Goal: Task Accomplishment & Management: Use online tool/utility

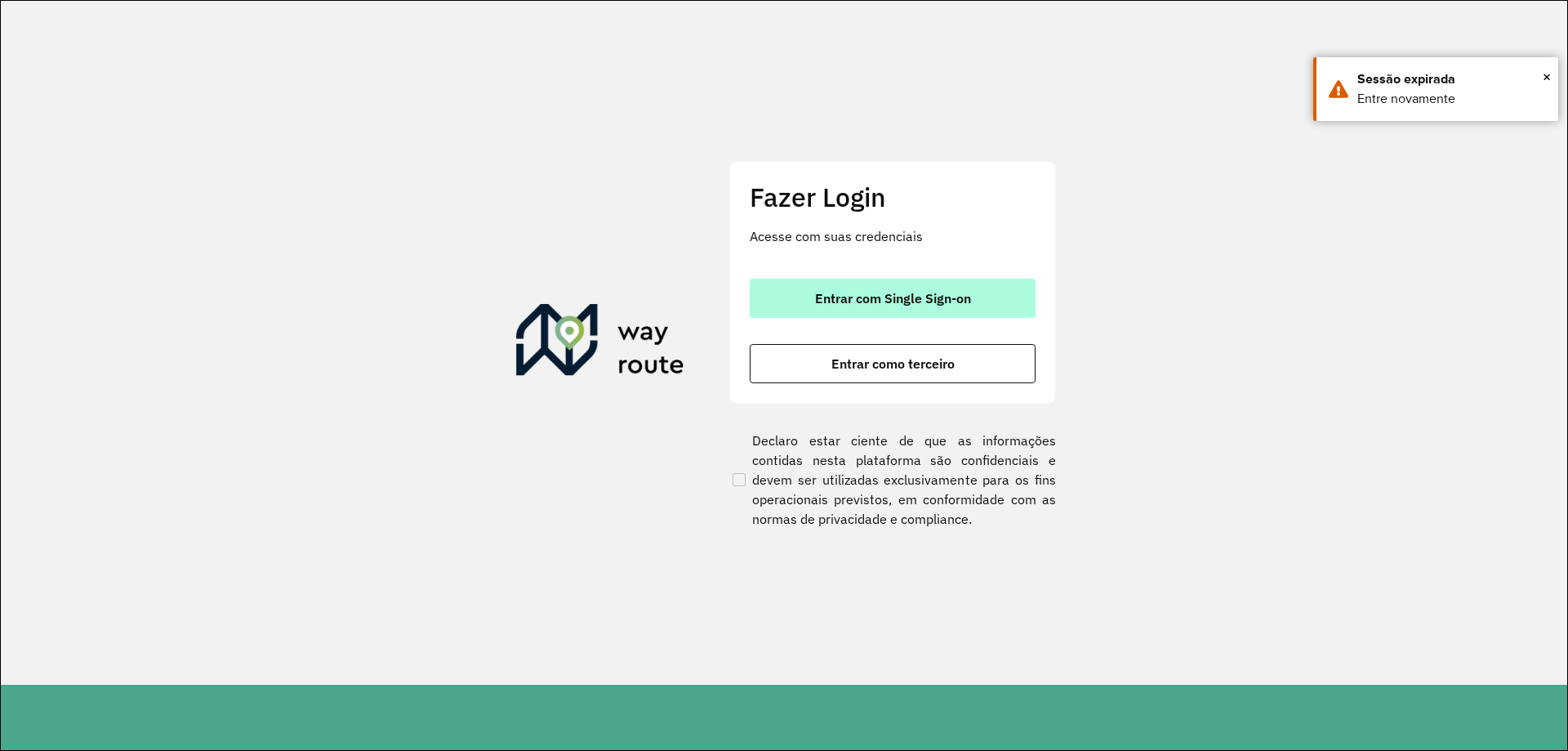
click at [830, 283] on button "Entrar com Single Sign-on" at bounding box center [893, 298] width 286 height 39
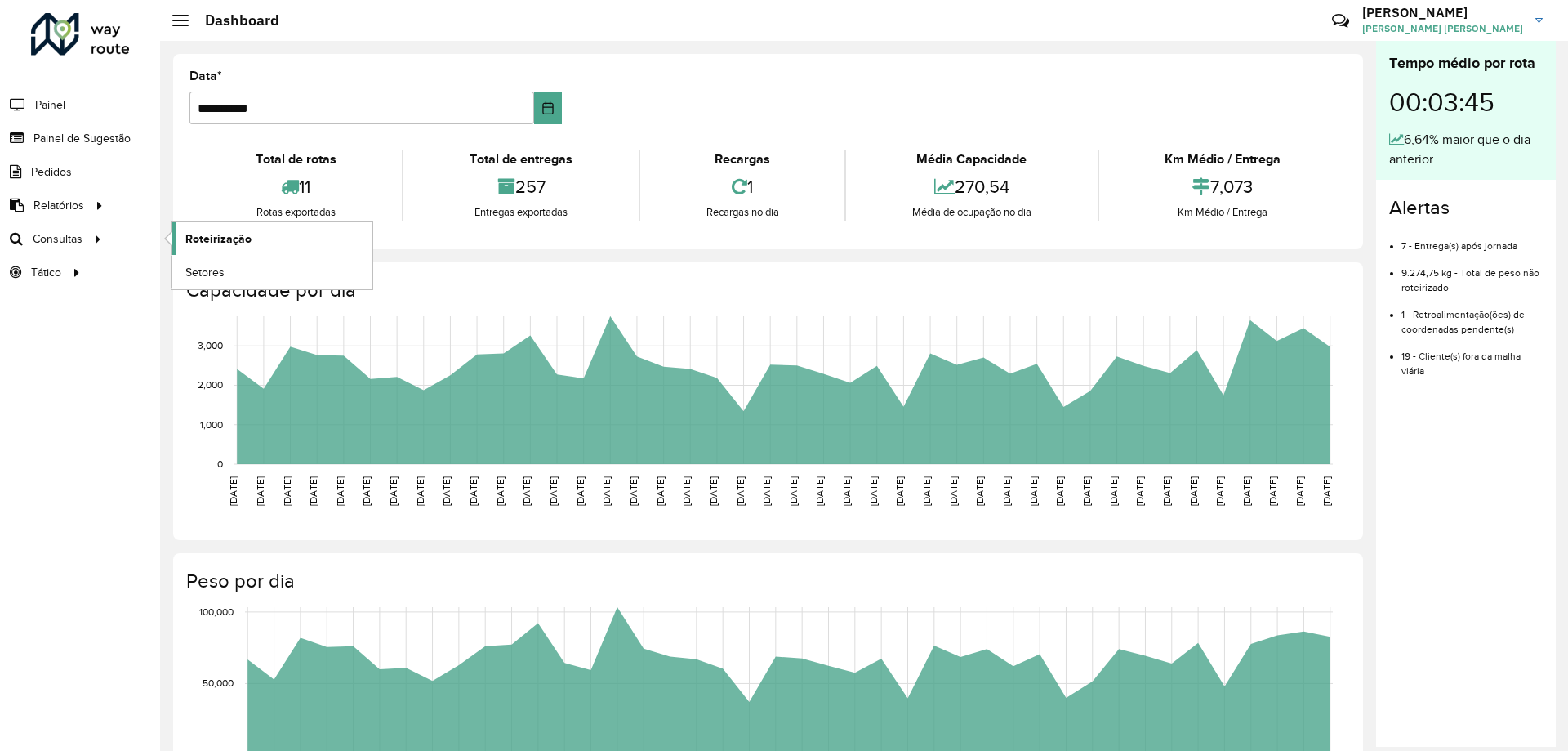
click at [217, 231] on span "Roteirização" at bounding box center [218, 239] width 66 height 17
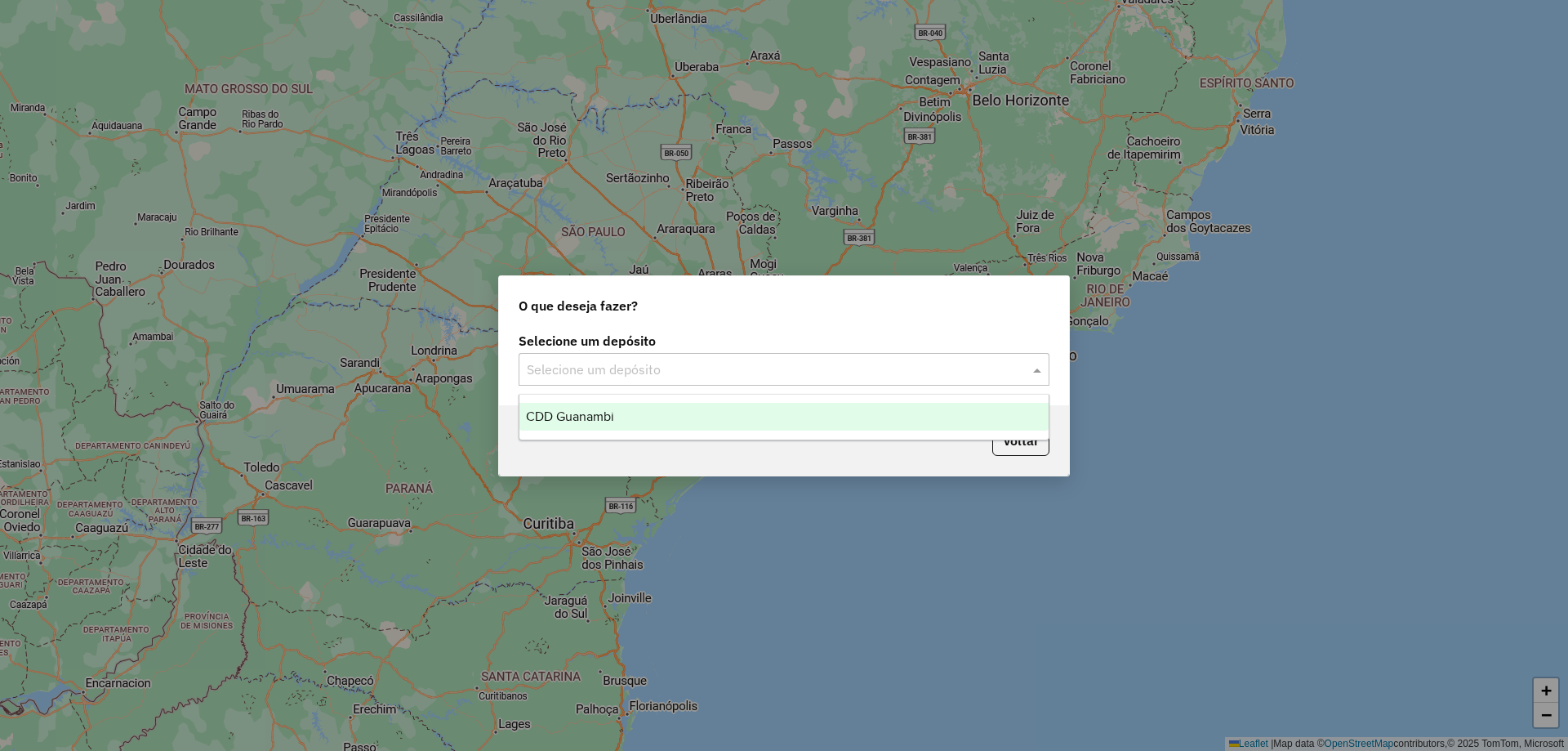
click at [635, 380] on div "Selecione um depósito" at bounding box center [784, 370] width 531 height 33
click at [635, 412] on div "CDD Guanambi" at bounding box center [784, 417] width 529 height 28
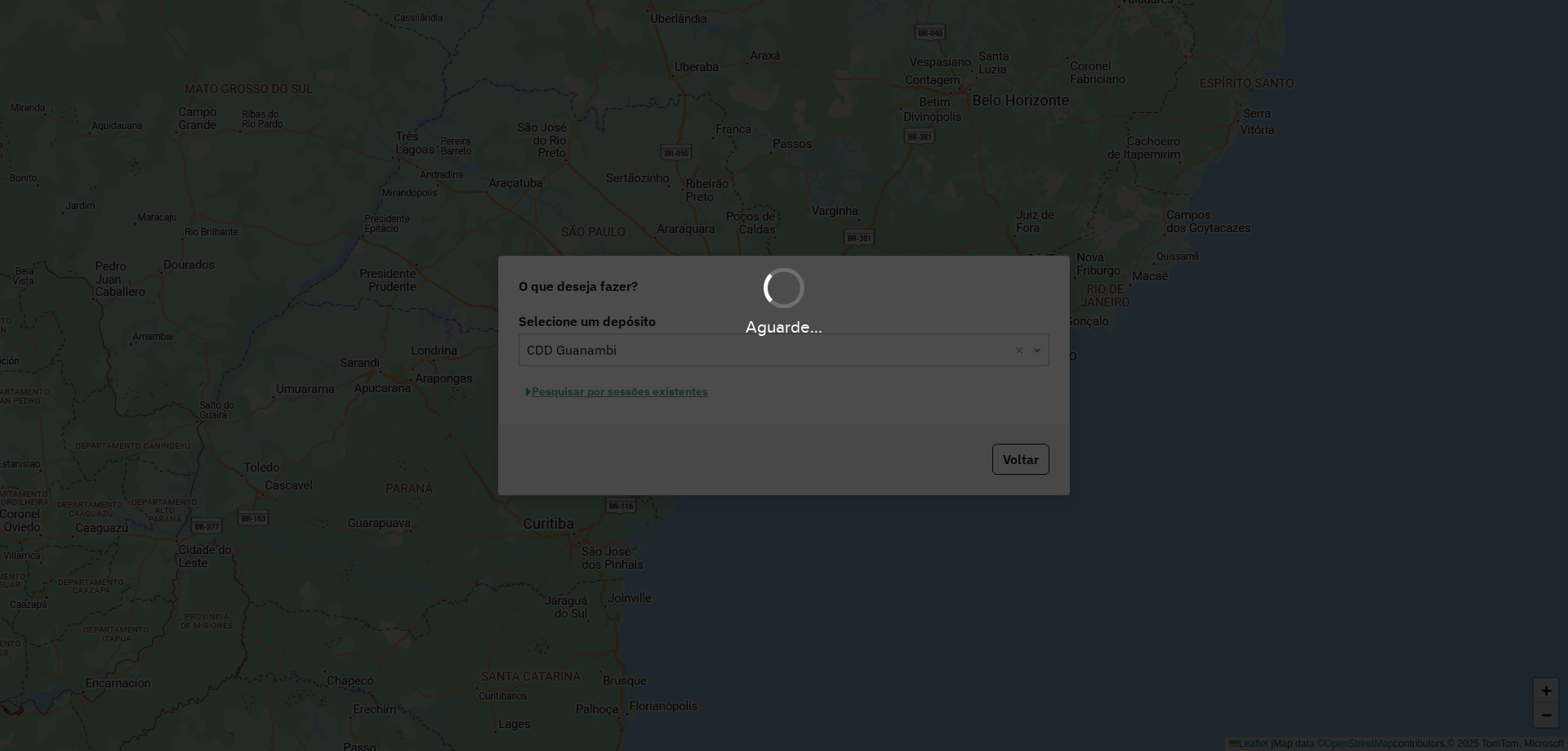
click at [674, 395] on hb-app "Aguarde... Pop-up bloqueado! Seu navegador bloqueou automáticamente a abertura …" at bounding box center [784, 376] width 1568 height 751
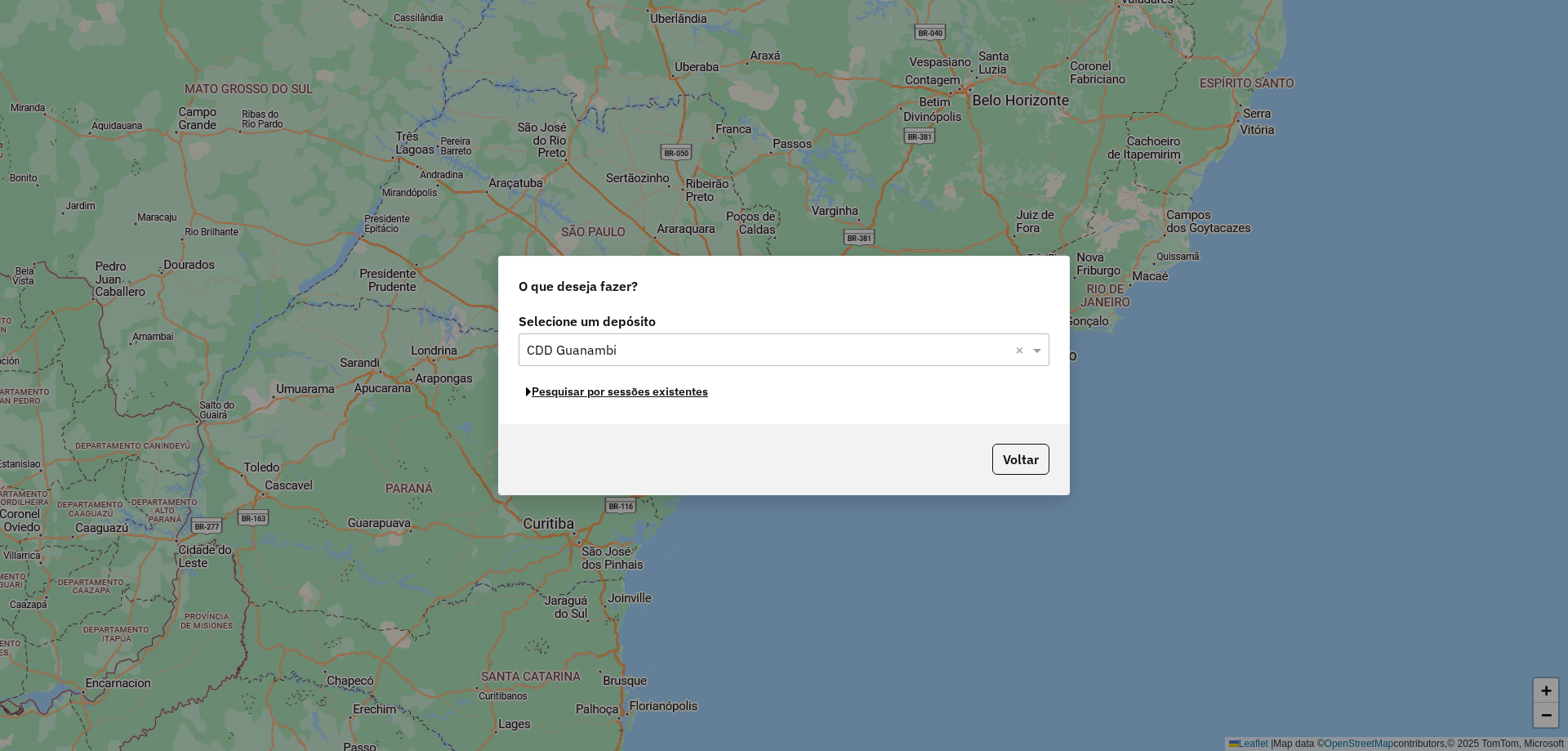
click at [674, 395] on button "Pesquisar por sessões existentes" at bounding box center [617, 392] width 197 height 26
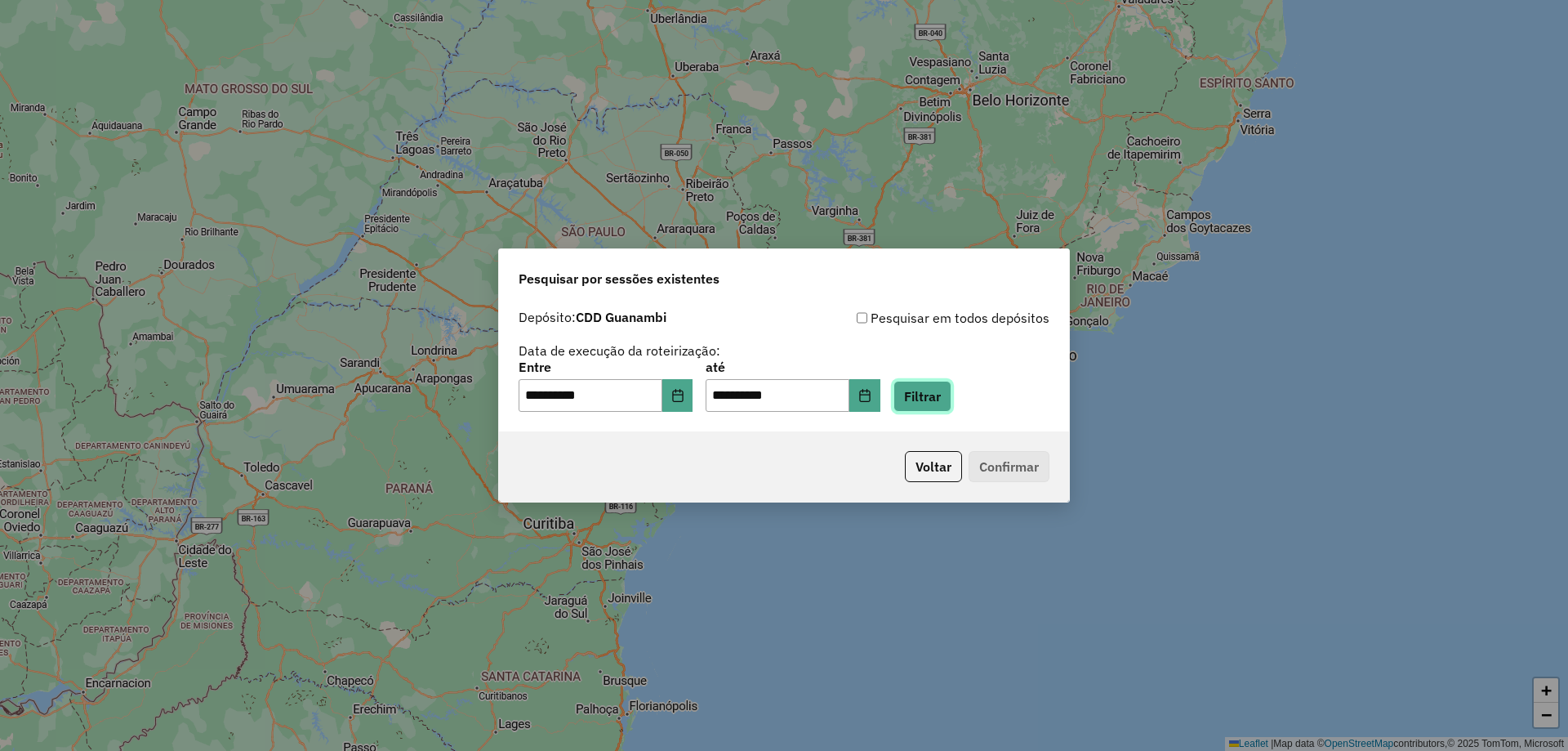
click at [946, 399] on button "Filtrar" at bounding box center [922, 396] width 58 height 31
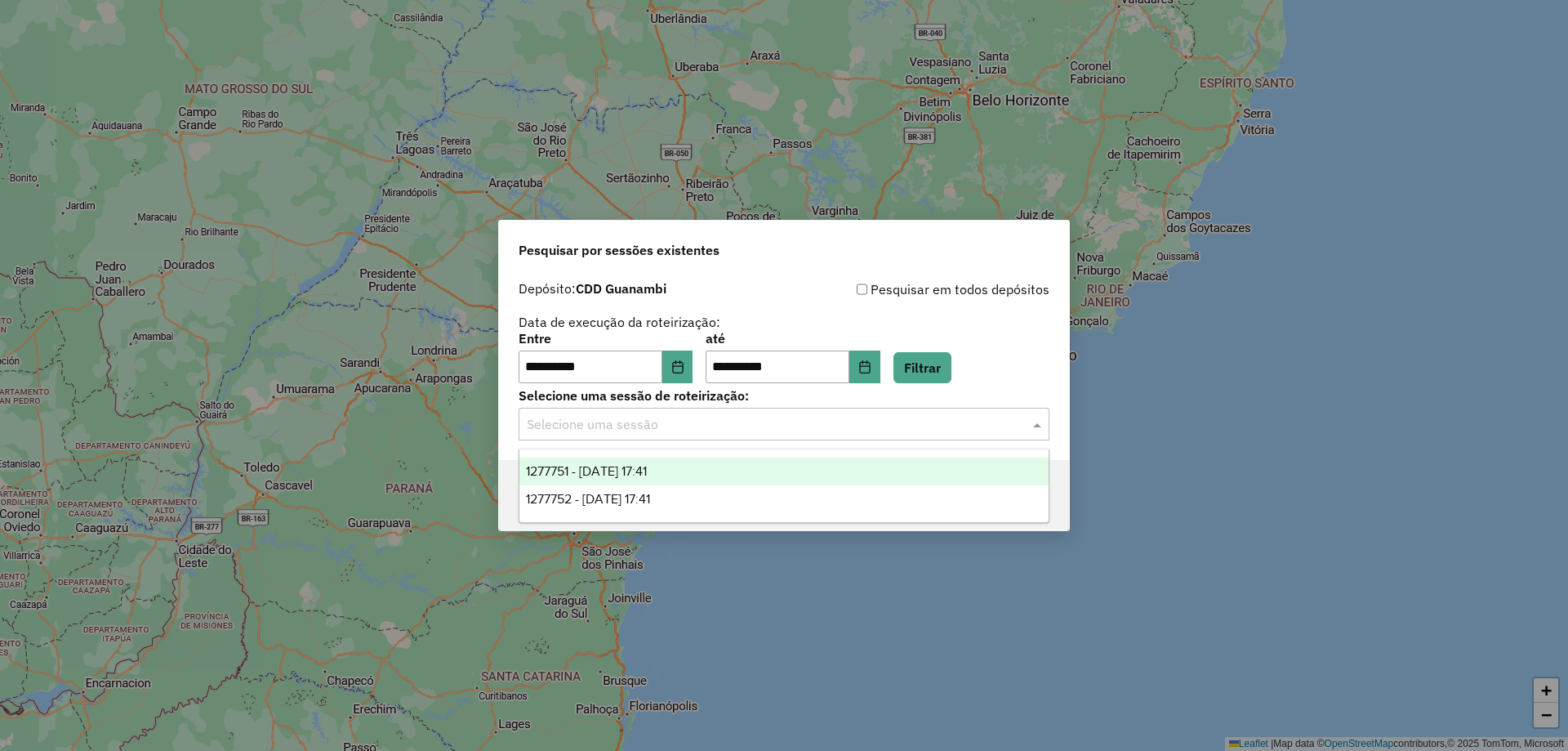
click at [688, 432] on input "text" at bounding box center [767, 425] width 482 height 20
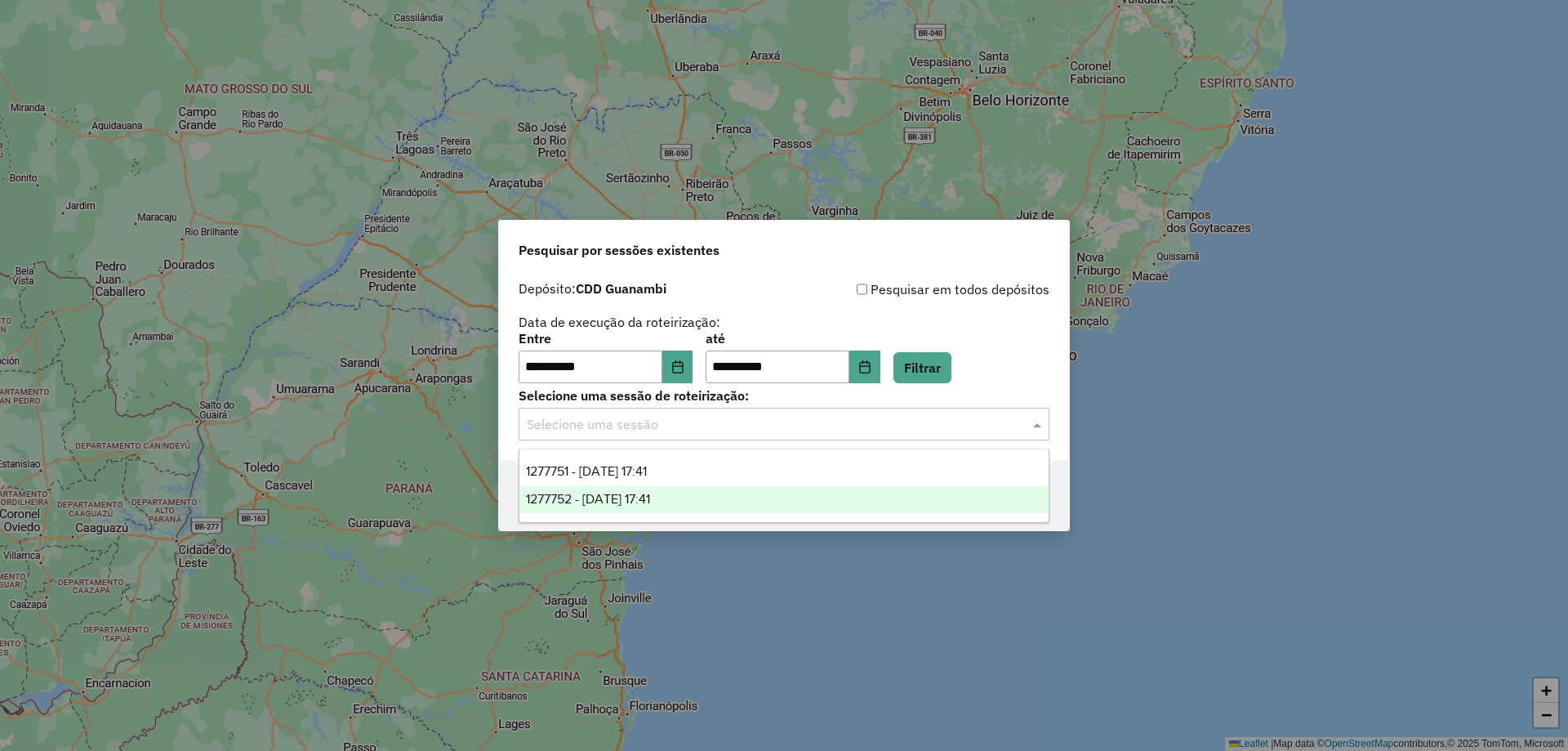
click at [622, 497] on span "1277752 - [DATE] 17:41" at bounding box center [588, 499] width 124 height 14
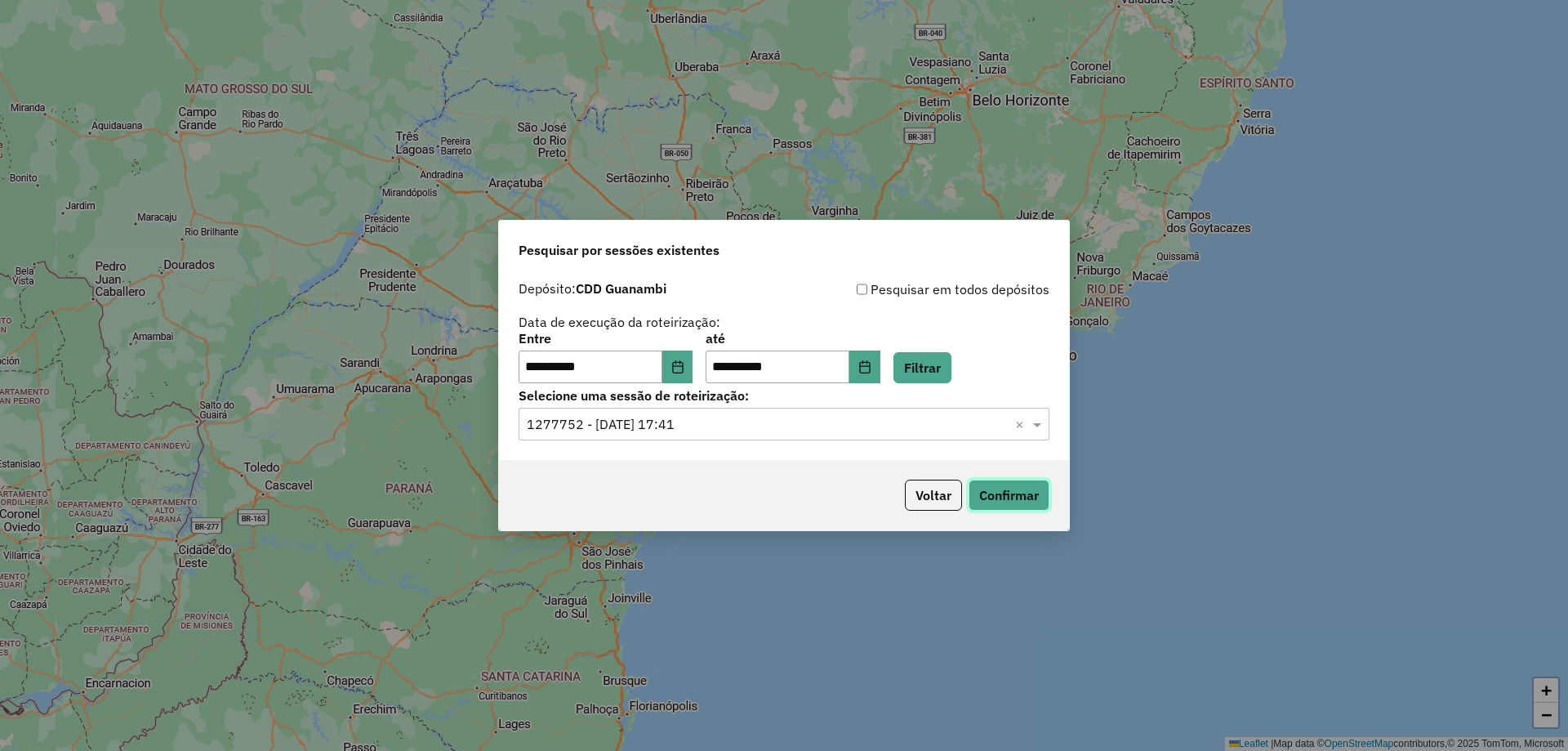
click at [1022, 500] on button "Confirmar" at bounding box center [1009, 495] width 81 height 31
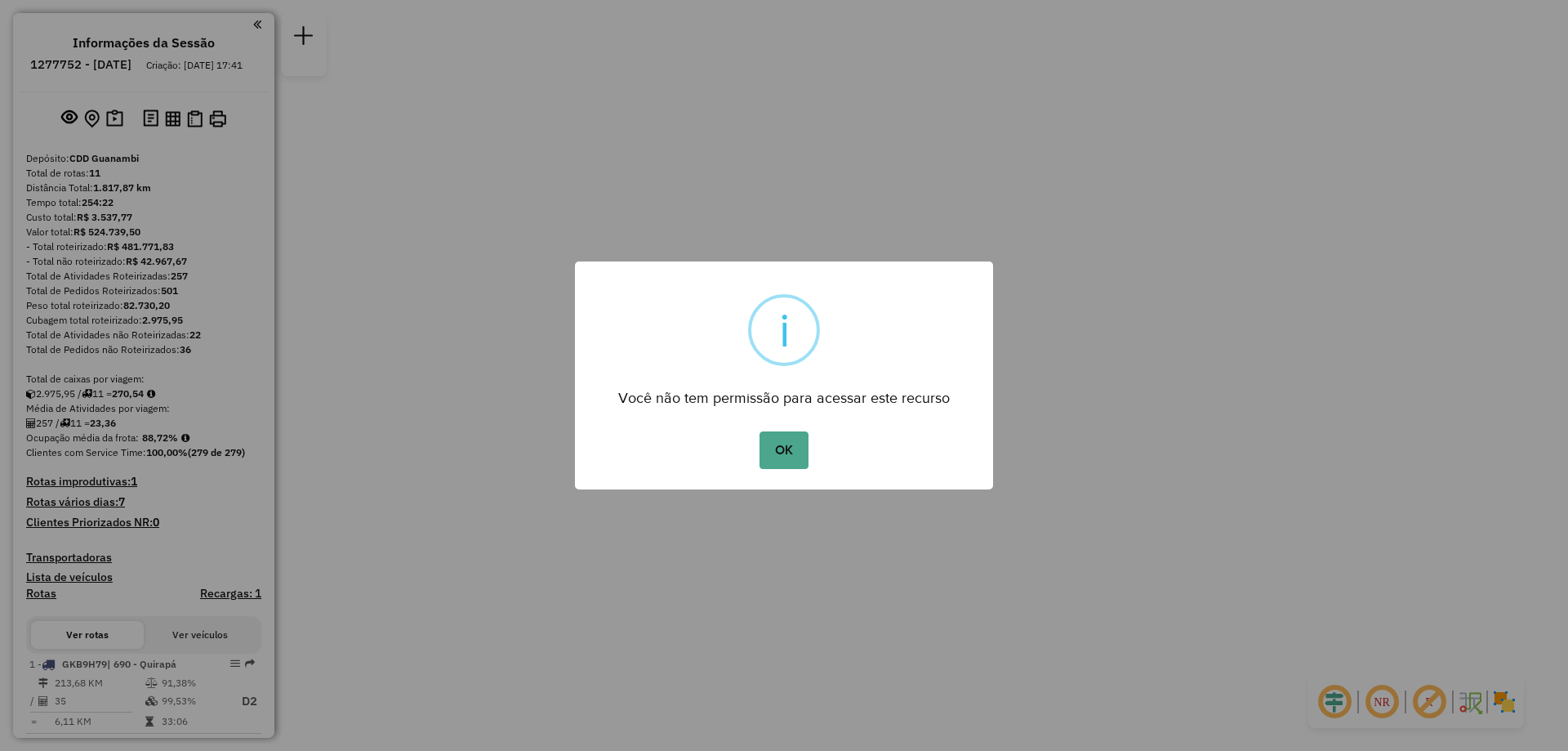
click at [813, 448] on div "OK No Cancel" at bounding box center [784, 450] width 418 height 45
click at [797, 452] on button "OK" at bounding box center [784, 450] width 48 height 37
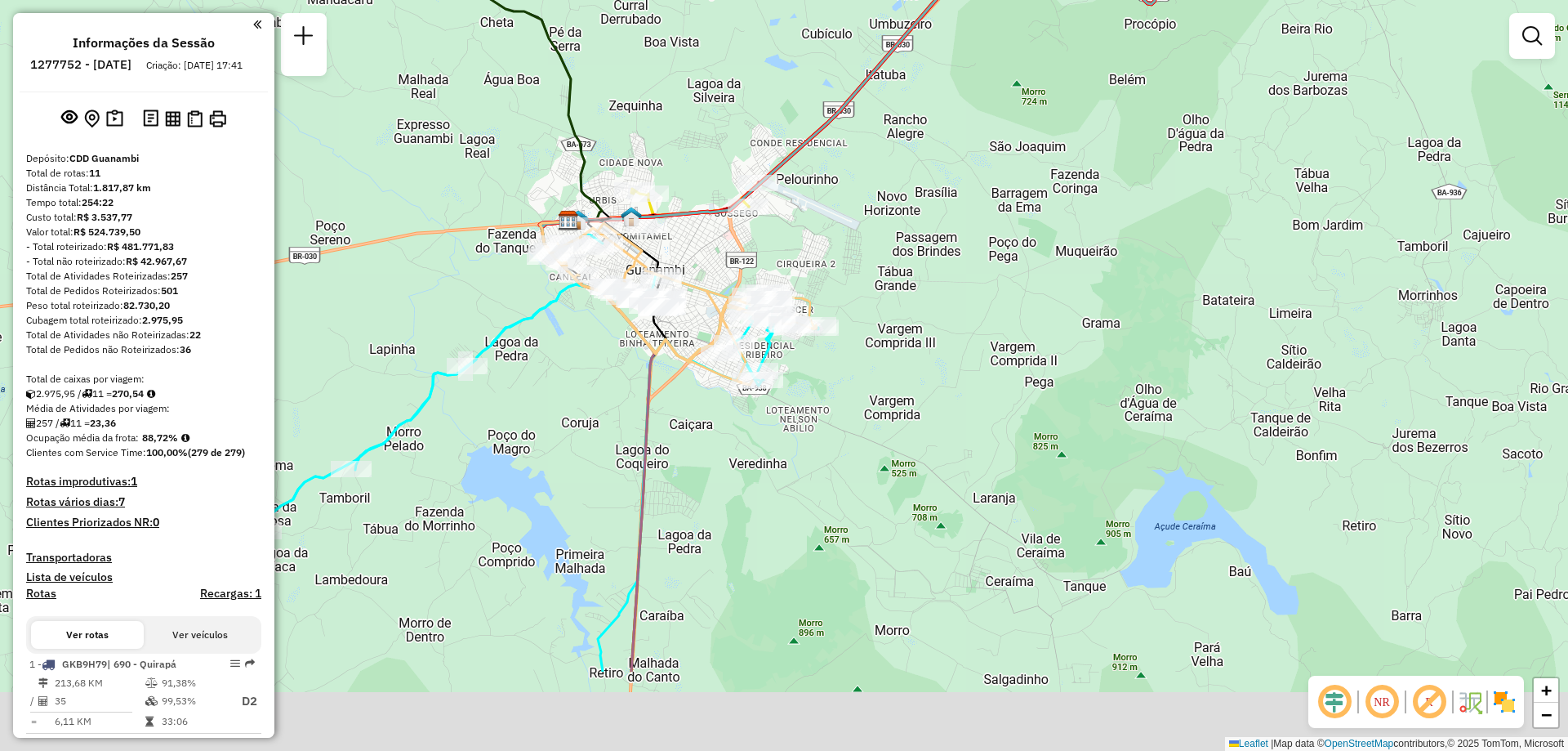
drag, startPoint x: 989, startPoint y: 564, endPoint x: 917, endPoint y: 302, distance: 271.7
click at [917, 303] on div "Janela de atendimento Grade de atendimento Capacidade Transportadoras Veículos …" at bounding box center [784, 376] width 1568 height 751
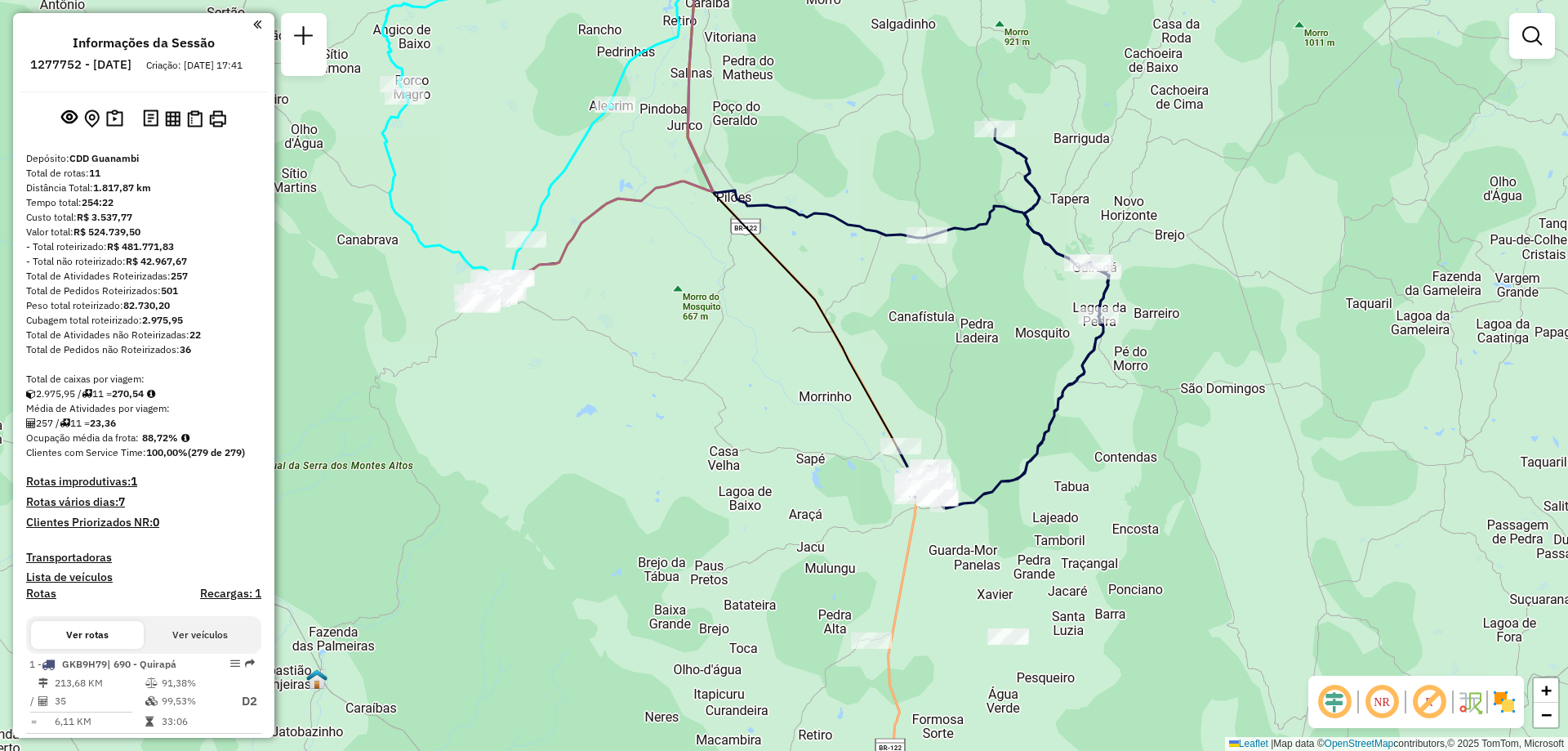
drag, startPoint x: 951, startPoint y: 480, endPoint x: 922, endPoint y: 289, distance: 193.2
click at [922, 291] on div "Janela de atendimento Grade de atendimento Capacidade Transportadoras Veículos …" at bounding box center [784, 376] width 1568 height 751
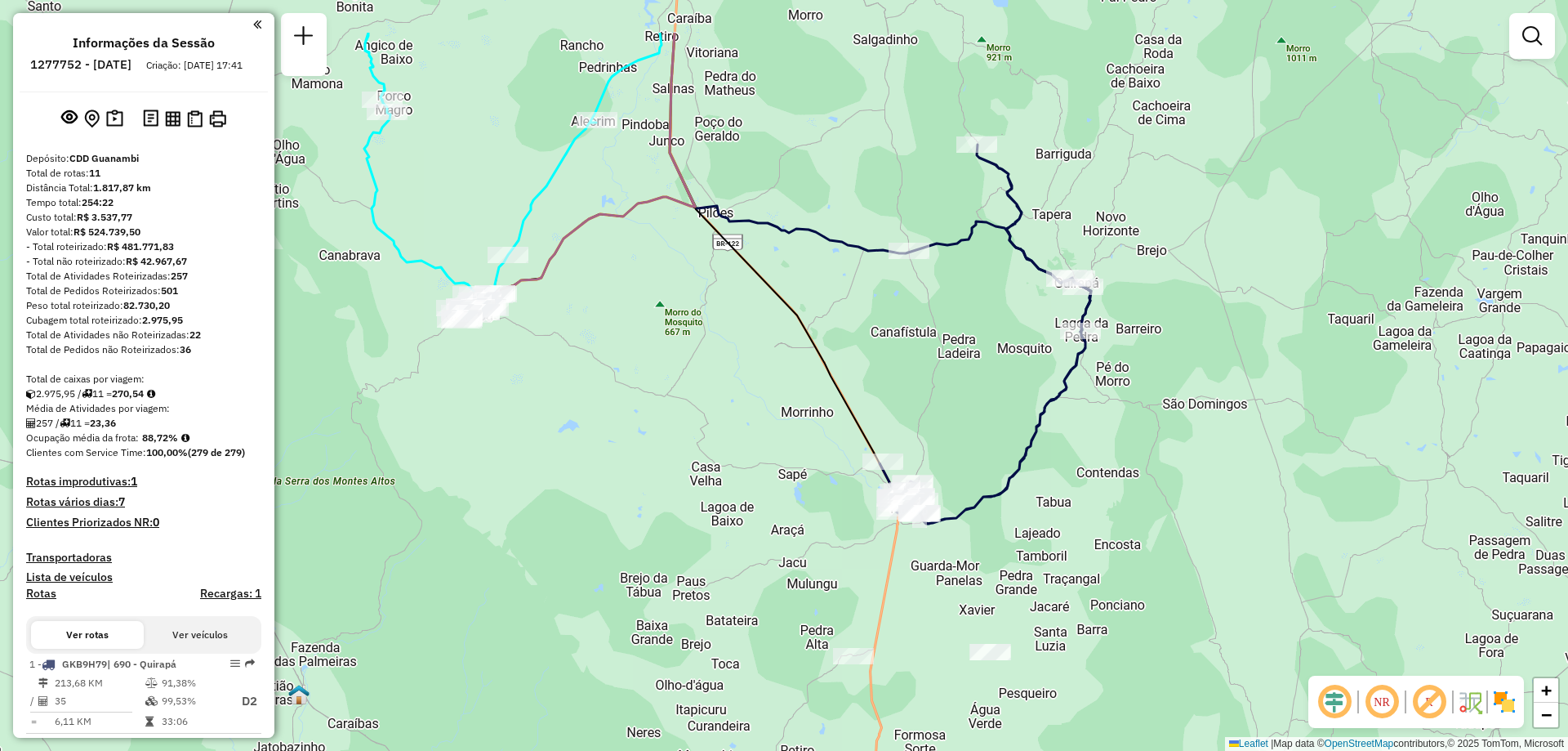
drag, startPoint x: 804, startPoint y: 223, endPoint x: 789, endPoint y: 410, distance: 187.6
click at [789, 410] on icon at bounding box center [792, 267] width 245 height 468
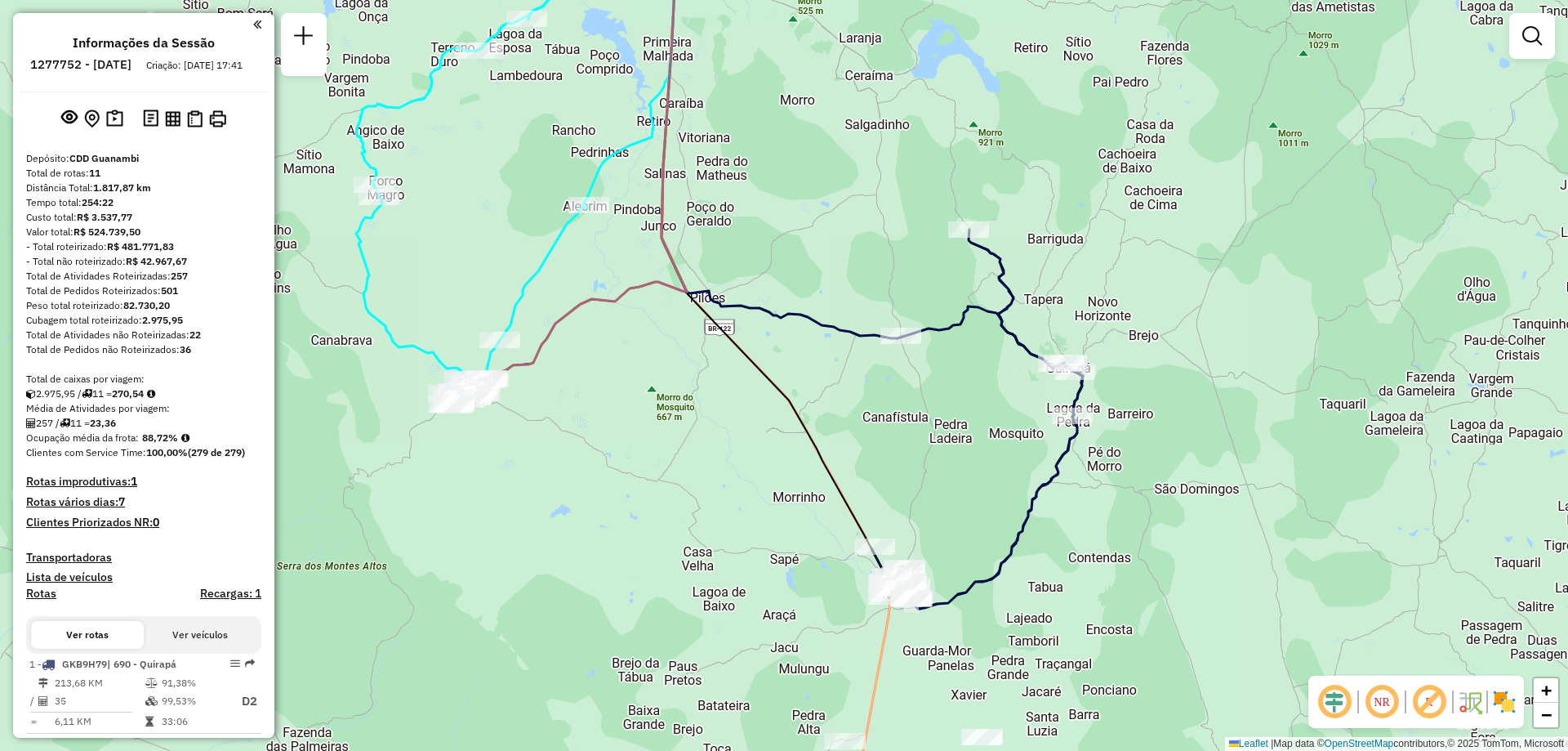
drag, startPoint x: 722, startPoint y: 185, endPoint x: 734, endPoint y: 352, distance: 167.4
click at [734, 352] on div "Janela de atendimento Grade de atendimento Capacidade Transportadoras Veículos …" at bounding box center [784, 376] width 1568 height 751
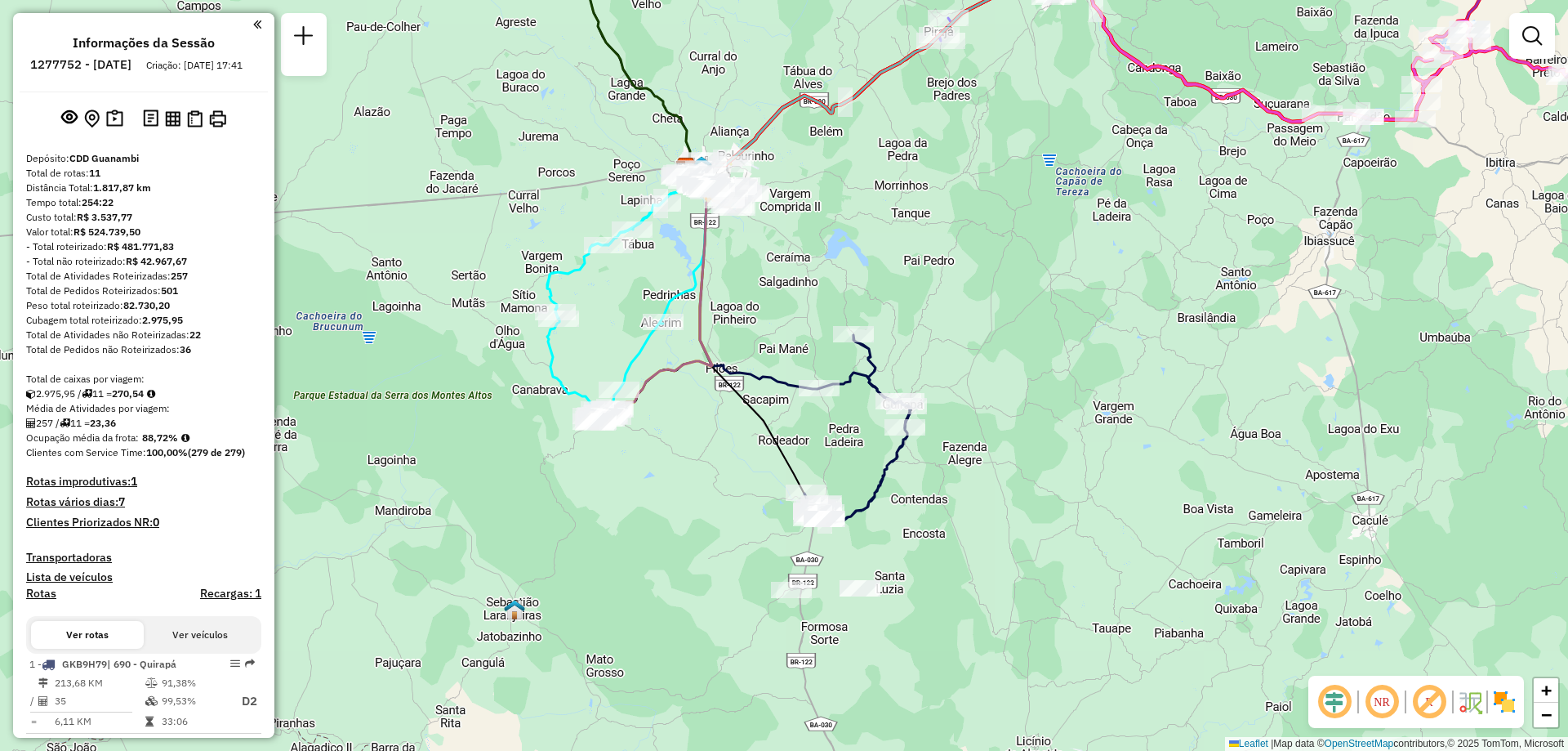
drag, startPoint x: 472, startPoint y: 137, endPoint x: 502, endPoint y: 251, distance: 117.9
click at [502, 251] on div "Janela de atendimento Grade de atendimento Capacidade Transportadoras Veículos …" at bounding box center [784, 376] width 1568 height 751
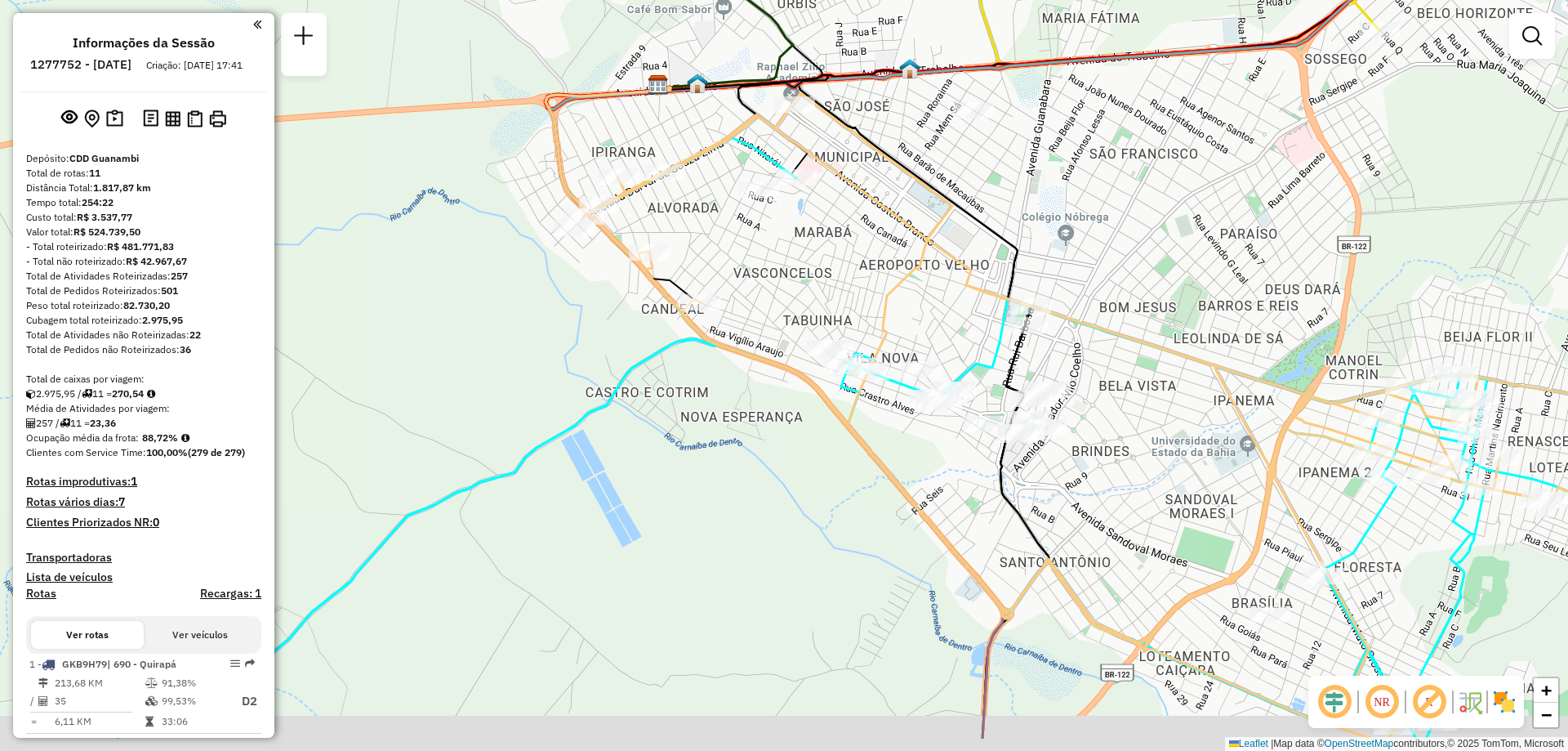
drag, startPoint x: 970, startPoint y: 360, endPoint x: 928, endPoint y: 268, distance: 101.1
click at [928, 268] on div "Janela de atendimento Grade de atendimento Capacidade Transportadoras Veículos …" at bounding box center [784, 376] width 1568 height 751
